Goal: Task Accomplishment & Management: Complete application form

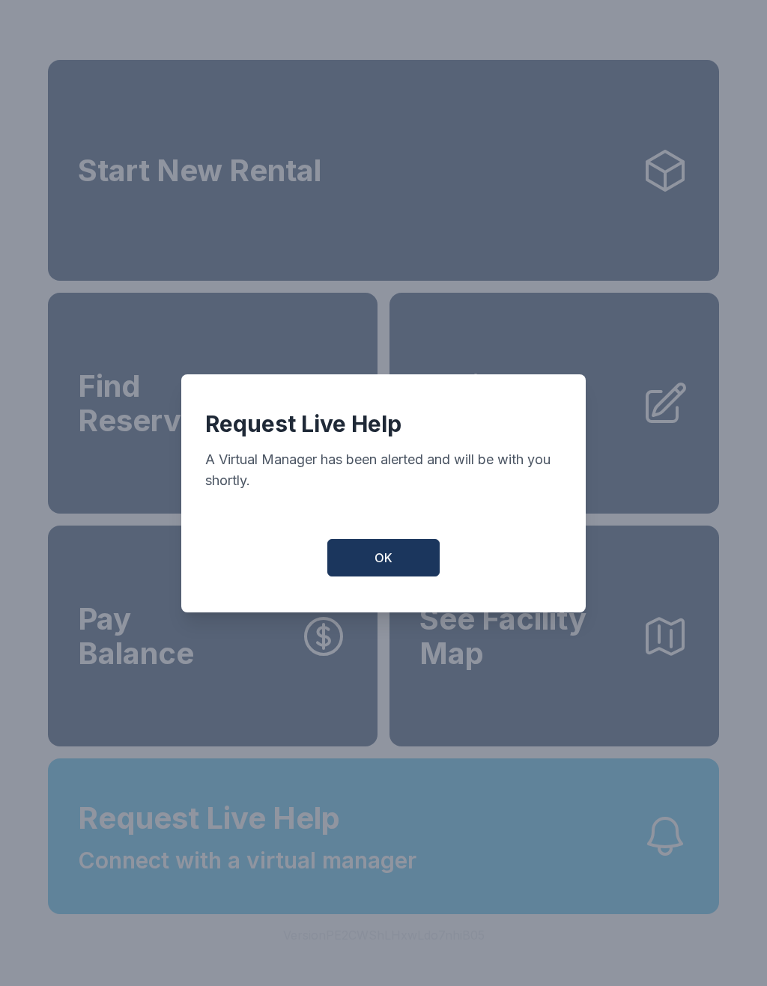
click at [392, 558] on span "OK" at bounding box center [383, 558] width 18 height 18
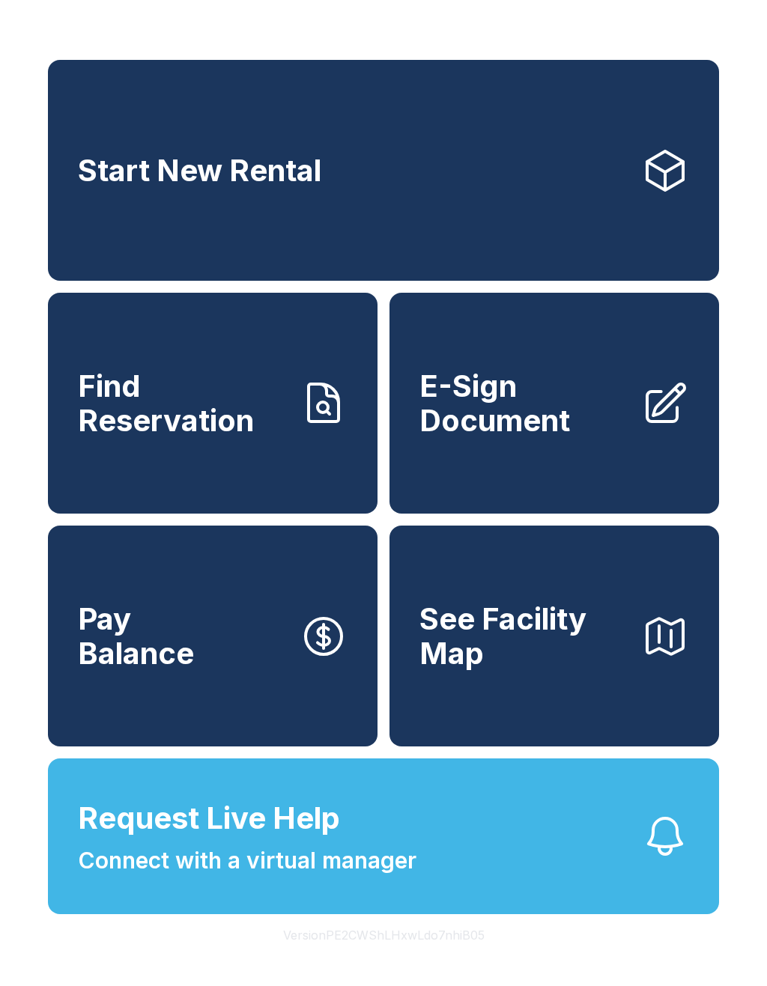
click at [418, 180] on link "Start New Rental" at bounding box center [383, 170] width 671 height 221
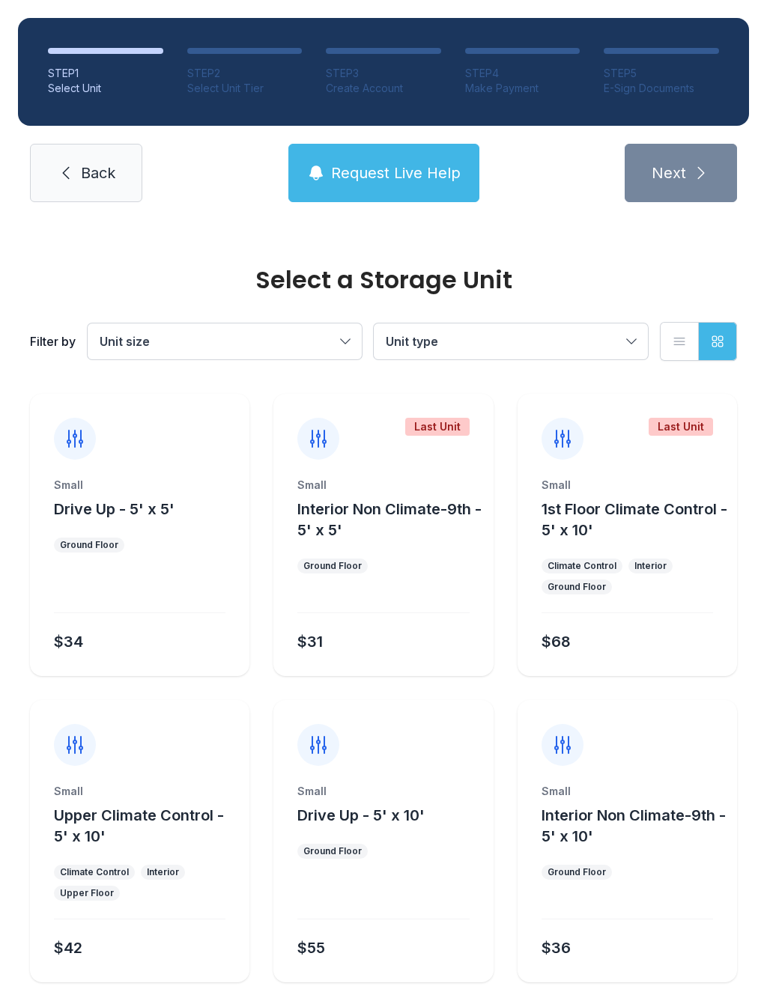
click at [649, 985] on form "Small Drive Up - 5' x 5' Ground Floor $34 Last Unit Small Interior Non Climate-…" at bounding box center [383, 719] width 707 height 650
click at [85, 176] on span "Back" at bounding box center [98, 172] width 34 height 21
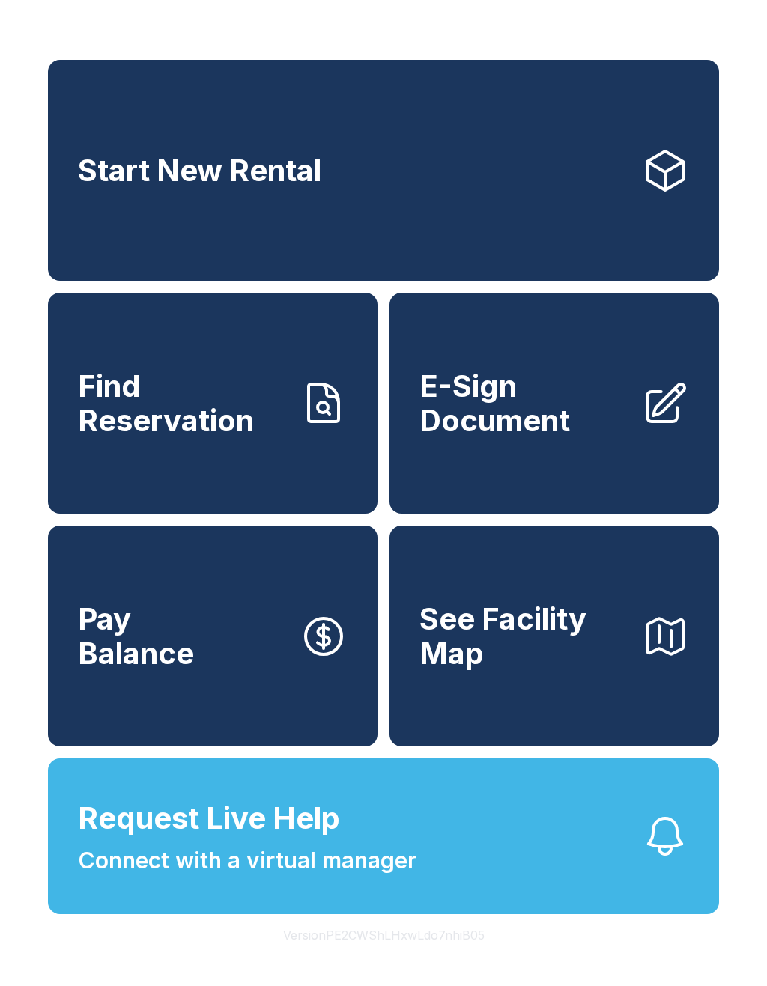
click at [559, 405] on span "E-Sign Document" at bounding box center [524, 403] width 210 height 68
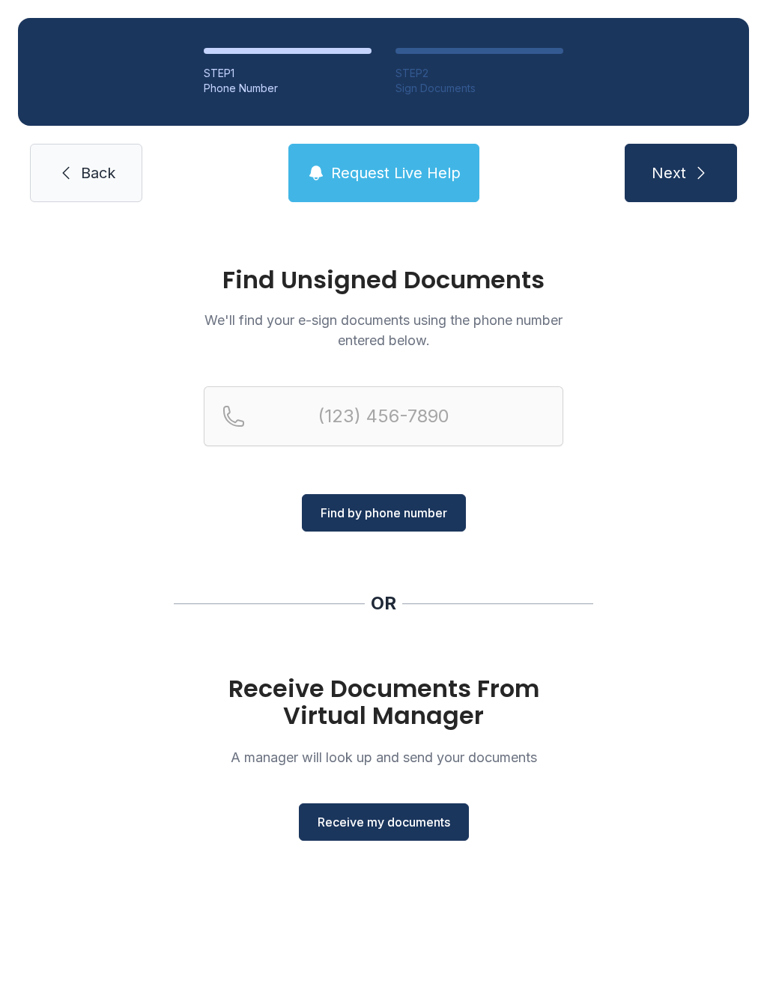
click at [444, 814] on span "Receive my documents" at bounding box center [383, 822] width 133 height 18
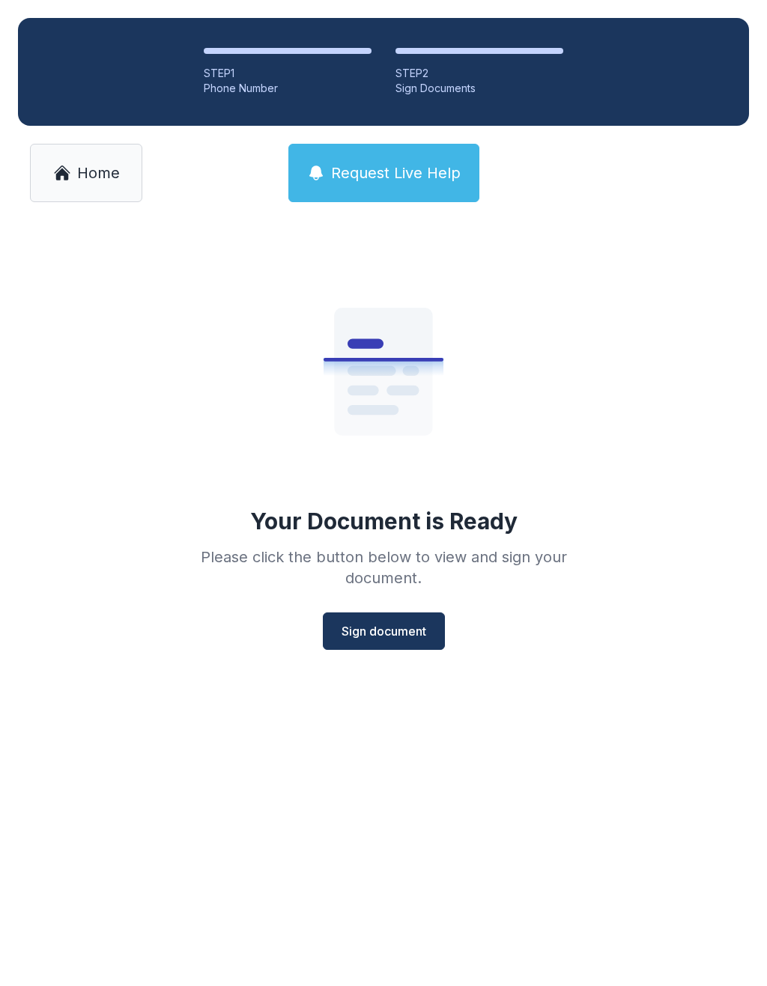
click at [386, 621] on button "Sign document" at bounding box center [384, 631] width 122 height 37
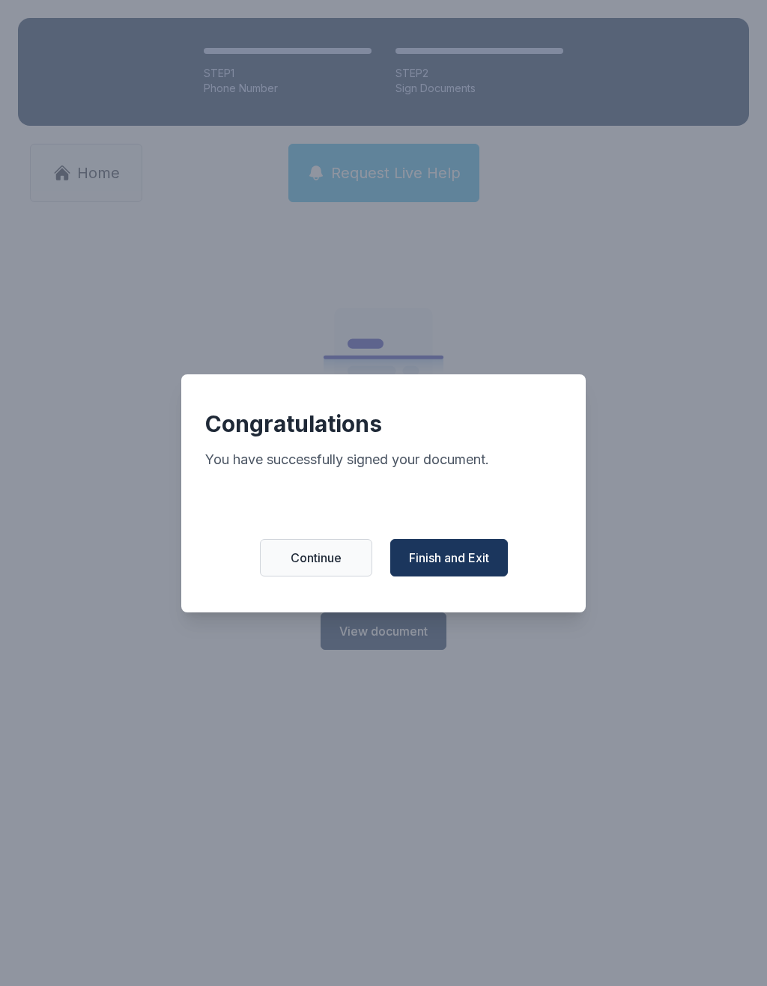
click at [465, 565] on span "Finish and Exit" at bounding box center [449, 558] width 80 height 18
